Goal: Task Accomplishment & Management: Manage account settings

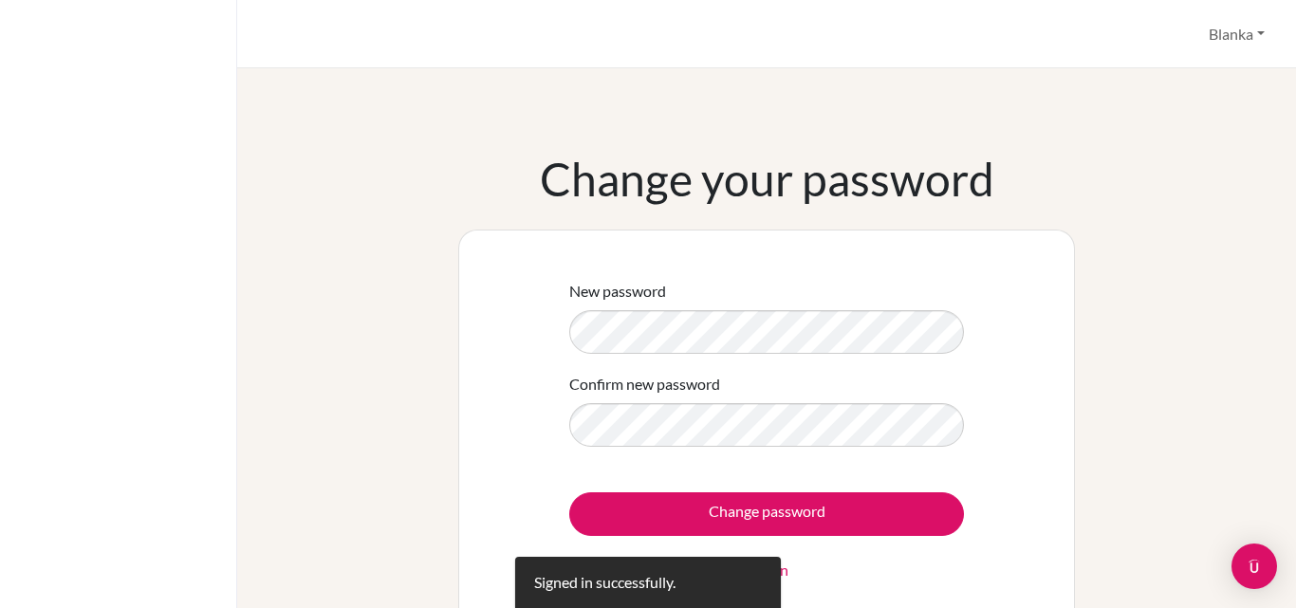
scroll to position [76, 0]
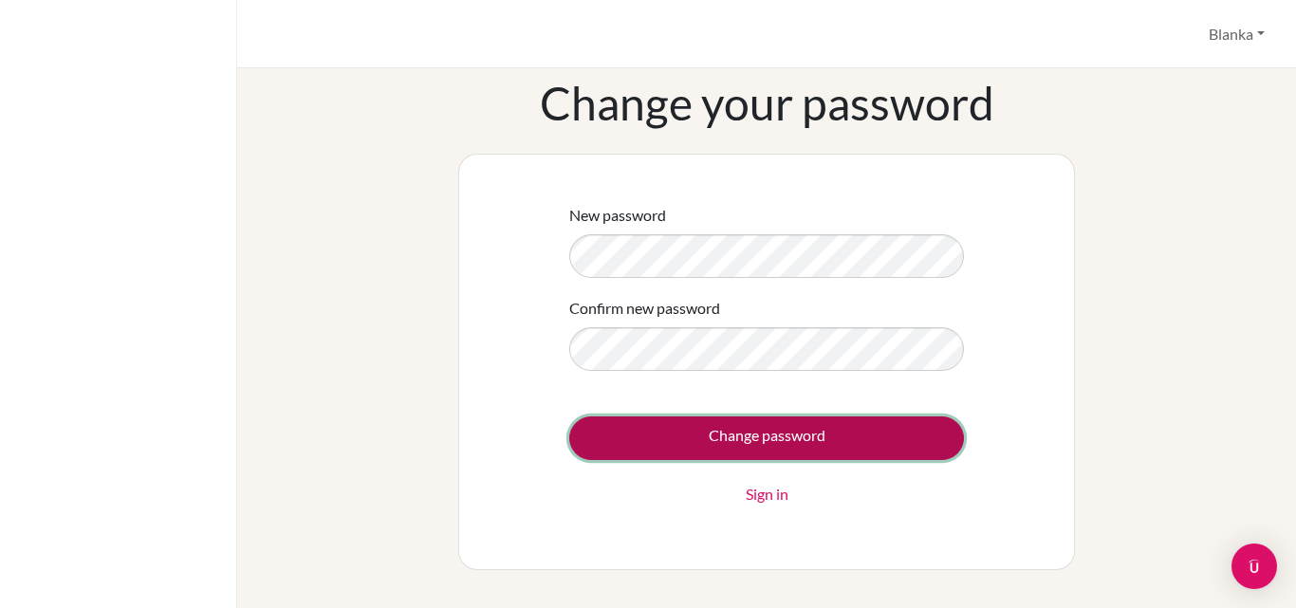
click at [768, 448] on input "Change password" at bounding box center [766, 438] width 395 height 44
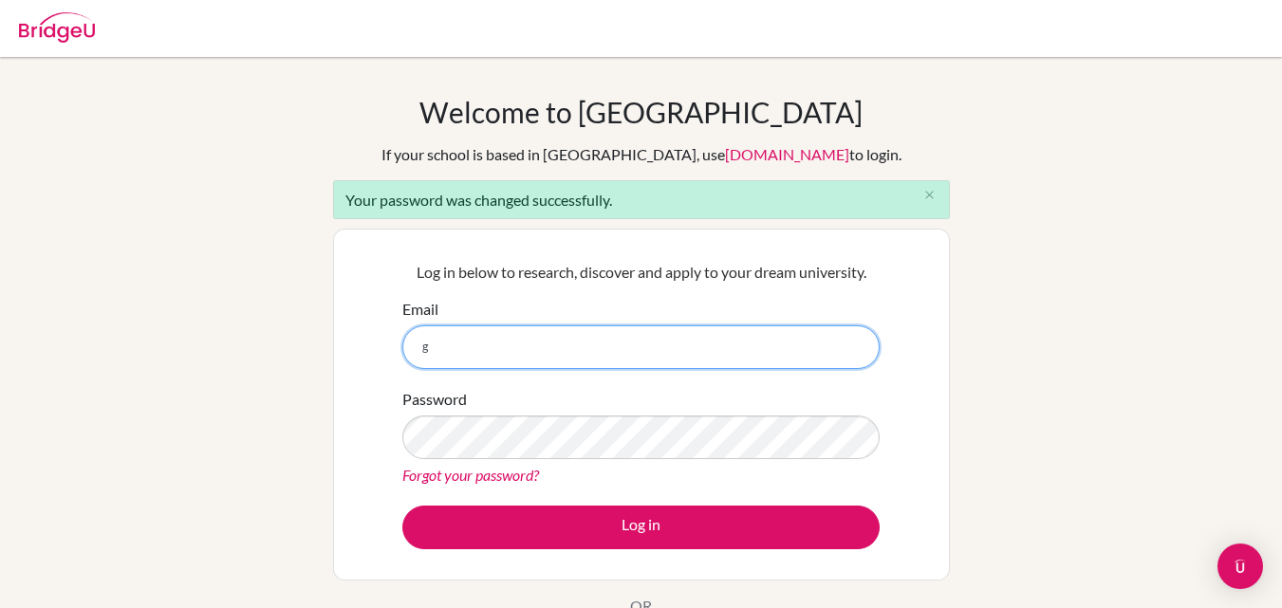
type input "[EMAIL_ADDRESS][DOMAIN_NAME]"
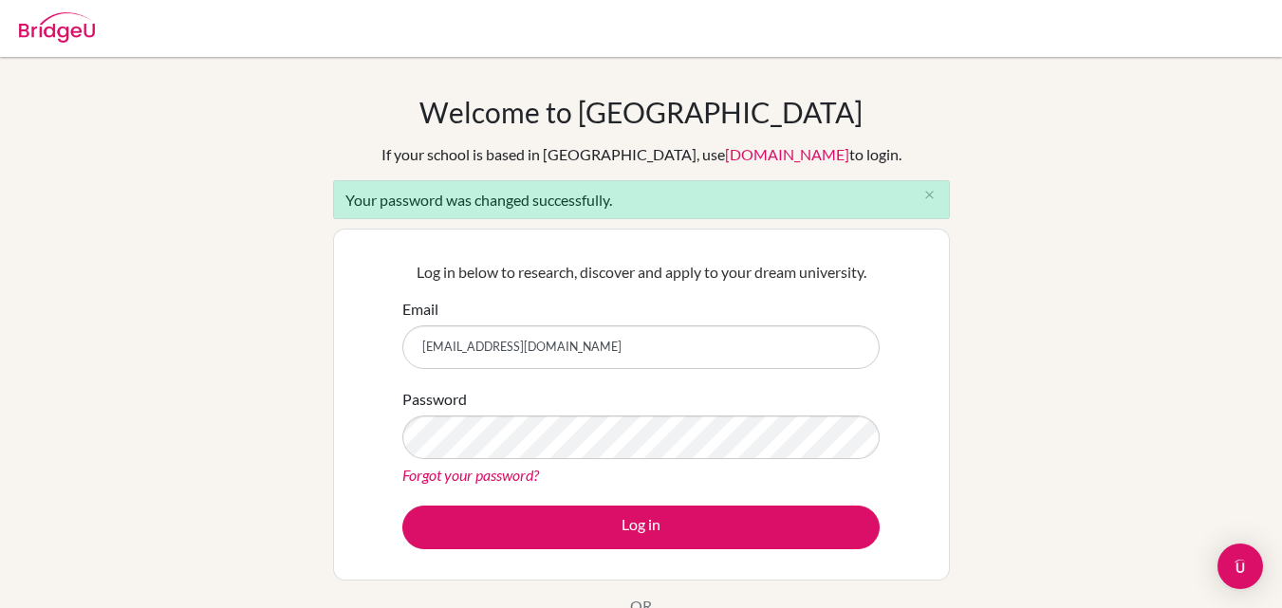
click at [615, 440] on form "Email [EMAIL_ADDRESS][DOMAIN_NAME] Password Forgot your password? Log in" at bounding box center [640, 423] width 477 height 251
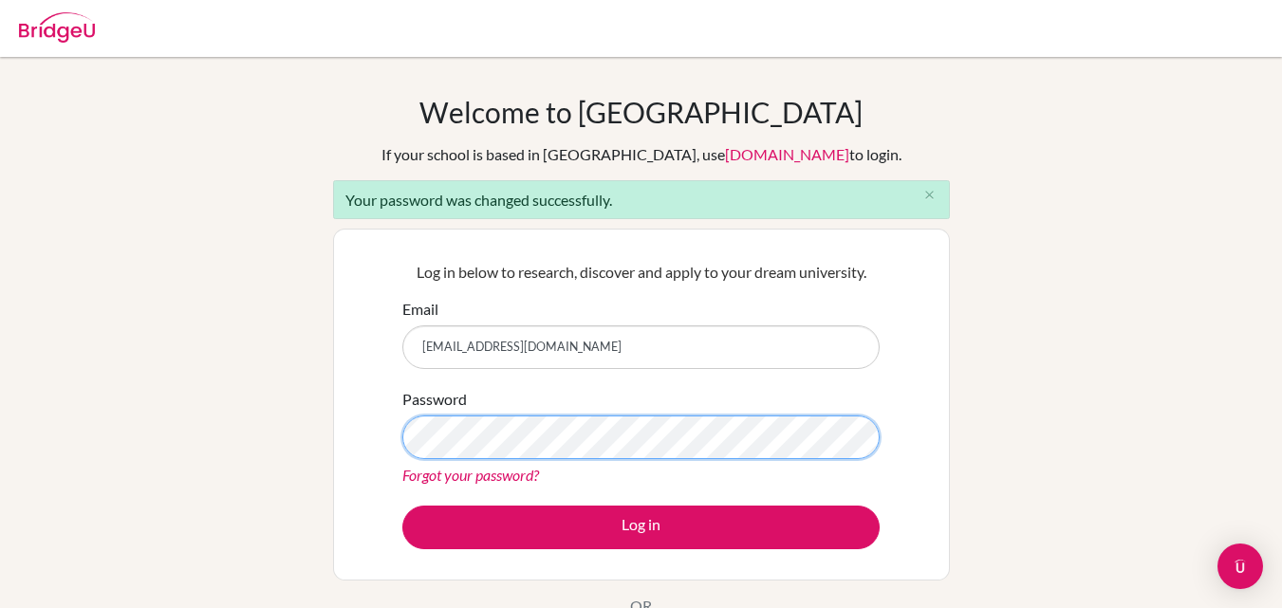
click at [402, 506] on button "Log in" at bounding box center [640, 528] width 477 height 44
